Goal: Book appointment/travel/reservation

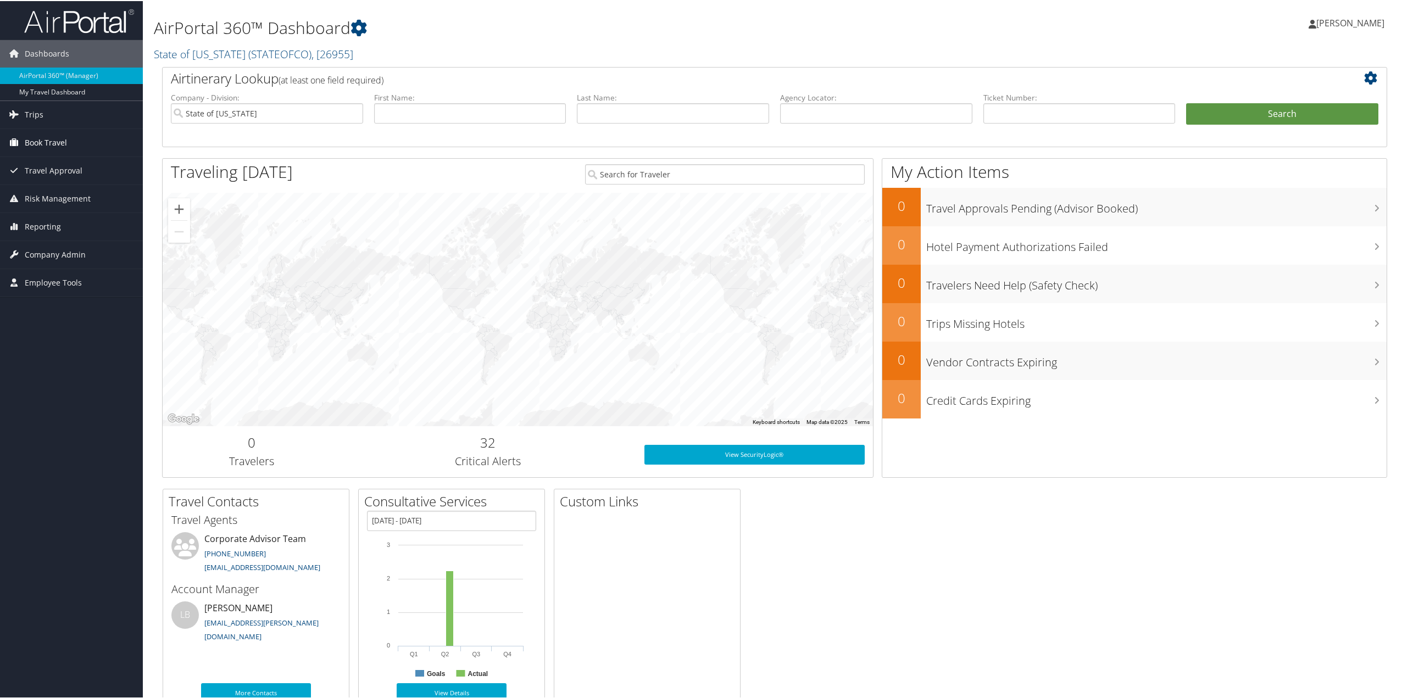
click at [42, 138] on span "Book Travel" at bounding box center [46, 141] width 42 height 27
click at [79, 194] on link "Book/Manage Online Trips" at bounding box center [71, 196] width 143 height 16
